Goal: Information Seeking & Learning: Find specific fact

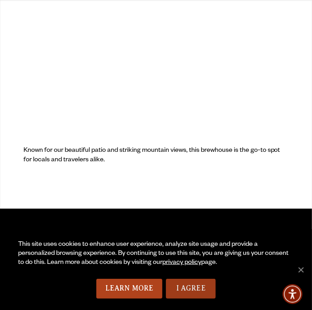
click at [190, 294] on link "I Agree" at bounding box center [191, 289] width 50 height 20
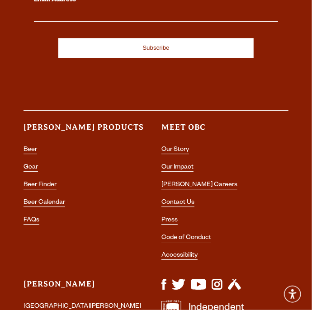
scroll to position [5161, 0]
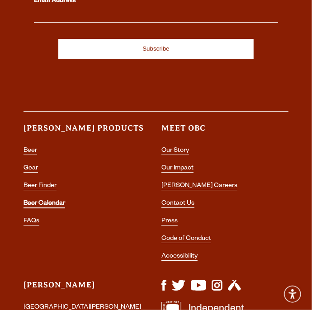
click at [53, 200] on link "Beer Calendar" at bounding box center [44, 204] width 42 height 8
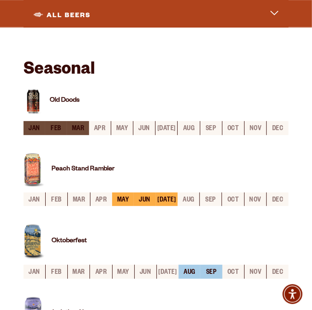
scroll to position [245, 0]
click at [272, 17] on button "All beers caret icon" at bounding box center [156, 13] width 251 height 23
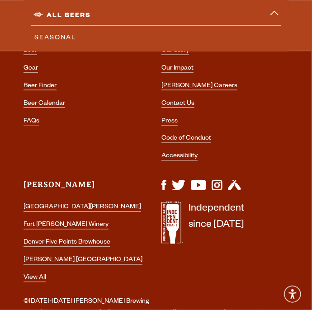
scroll to position [1501, 0]
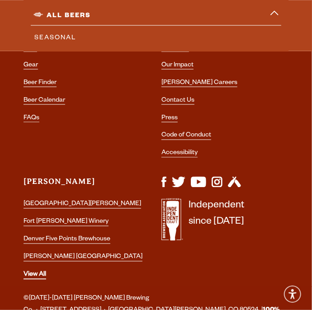
click at [40, 277] on link "View All" at bounding box center [34, 276] width 23 height 8
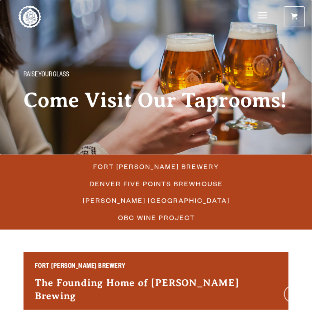
click at [266, 18] on span "Menu" at bounding box center [262, 15] width 9 height 19
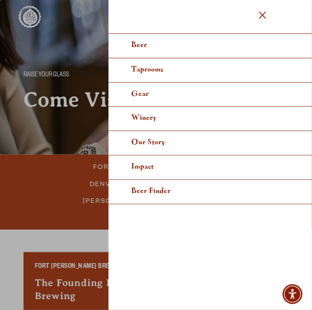
click at [41, 204] on div at bounding box center [156, 158] width 312 height 316
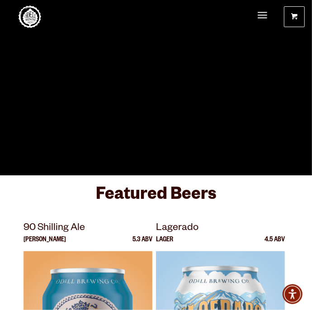
click at [262, 18] on span "Menu" at bounding box center [262, 15] width 9 height 19
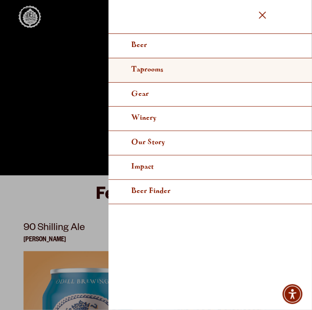
click at [154, 68] on span "Taprooms" at bounding box center [147, 69] width 32 height 7
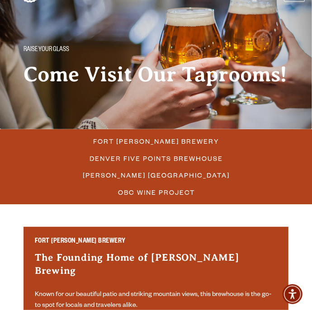
scroll to position [33, 0]
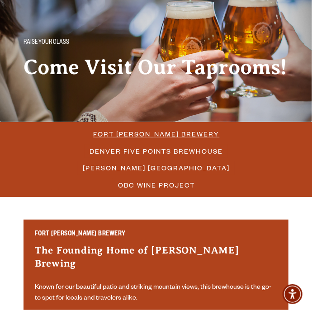
click at [172, 129] on span "Fort [PERSON_NAME] Brewery" at bounding box center [157, 133] width 126 height 13
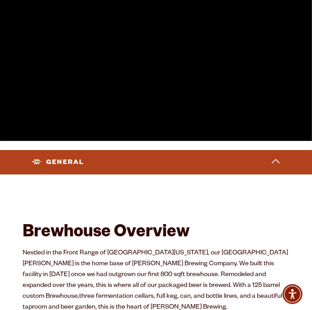
scroll to position [250, 0]
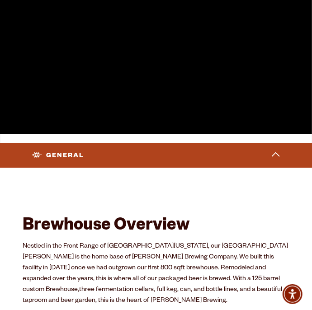
click at [279, 145] on button "General caret icon" at bounding box center [155, 155] width 253 height 20
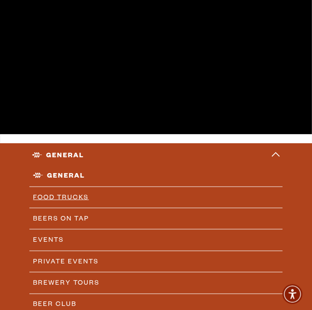
click at [74, 187] on link "Food Trucks" at bounding box center [155, 197] width 253 height 21
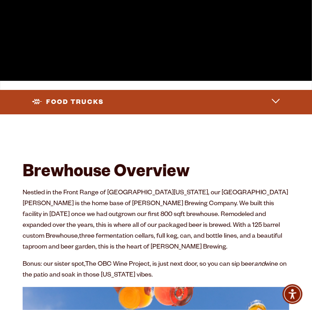
scroll to position [304, 0]
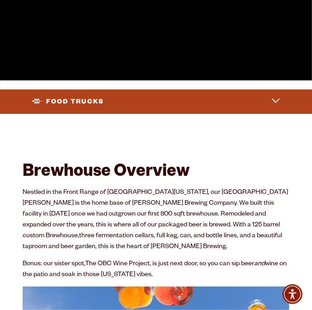
click at [279, 98] on polygon at bounding box center [276, 100] width 8 height 5
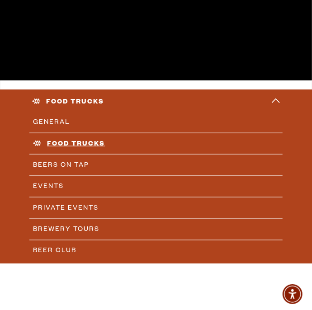
click at [84, 133] on link "Food Trucks" at bounding box center [155, 143] width 253 height 21
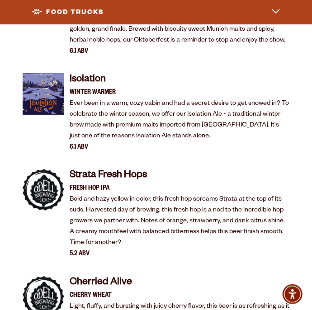
scroll to position [2959, 0]
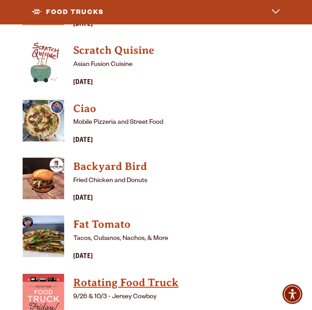
click at [187, 276] on h4 "Rotating Food Truck" at bounding box center [181, 283] width 216 height 14
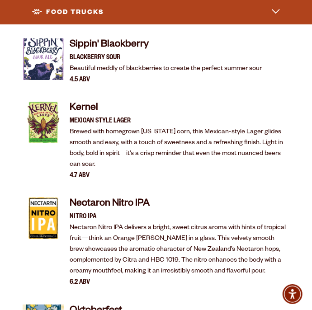
scroll to position [1958, 0]
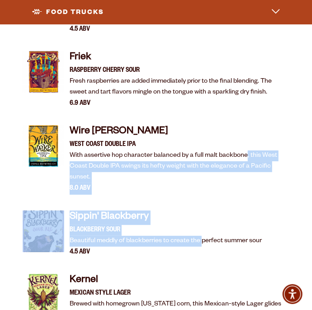
click at [248, 274] on h4 "Kernel" at bounding box center [180, 281] width 220 height 14
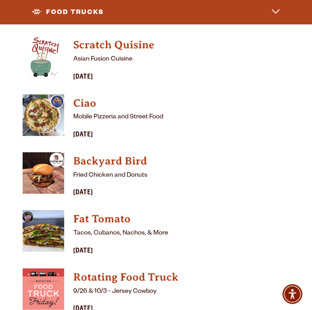
scroll to position [3026, 0]
